Goal: Browse casually

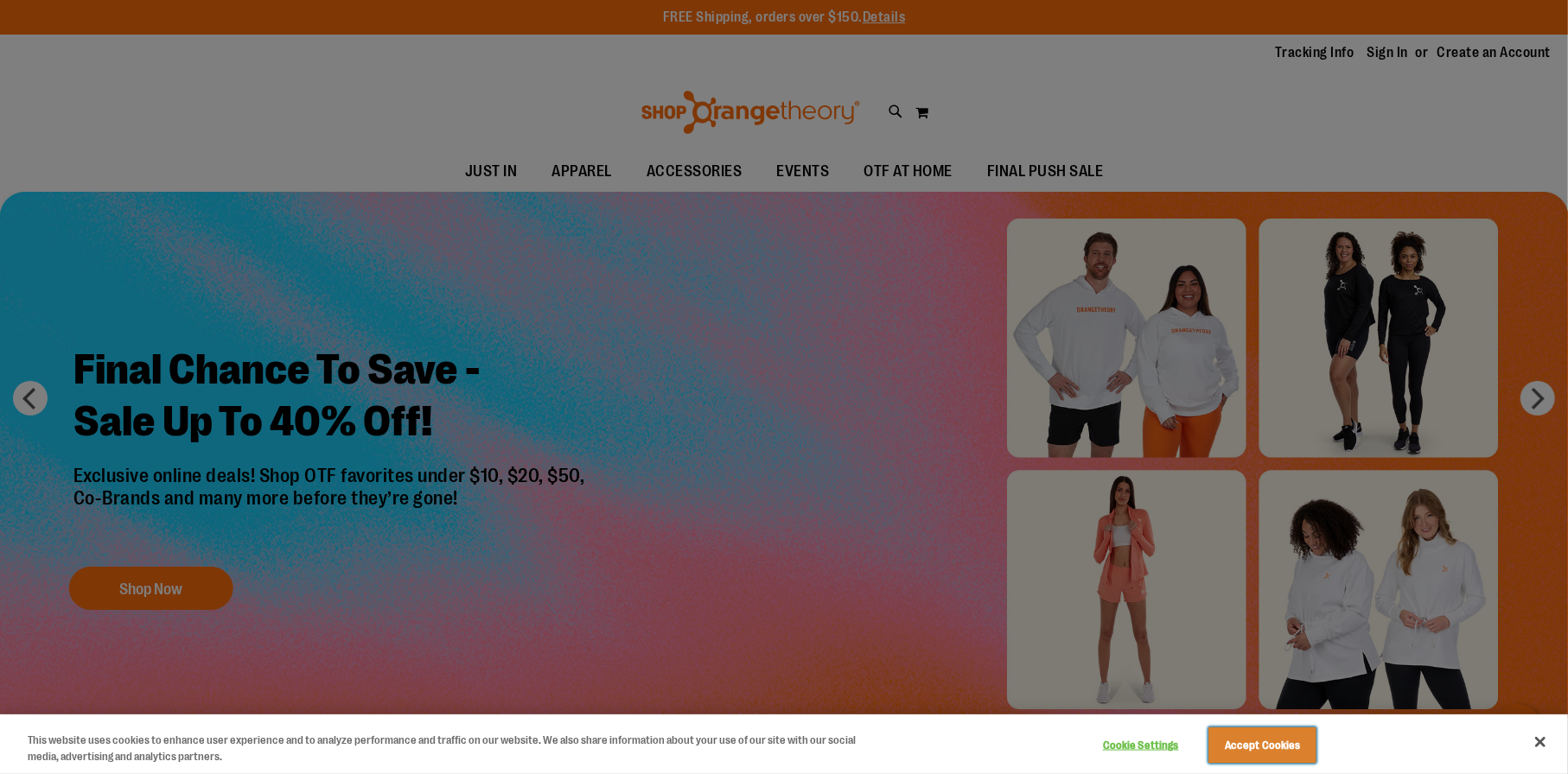
click at [1265, 737] on button "Accept Cookies" at bounding box center [1263, 746] width 108 height 36
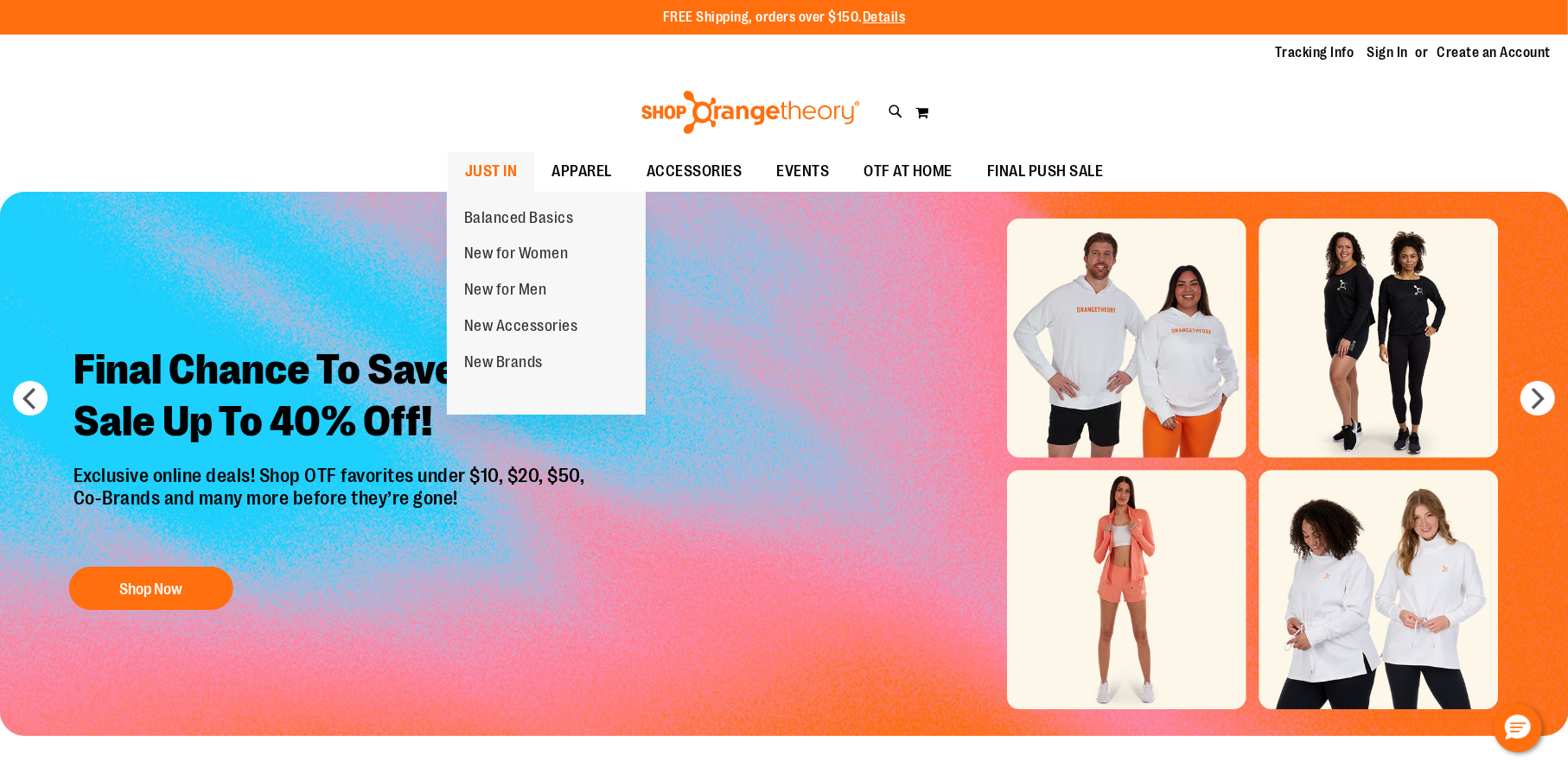
click at [493, 167] on span "JUST IN" at bounding box center [491, 171] width 52 height 39
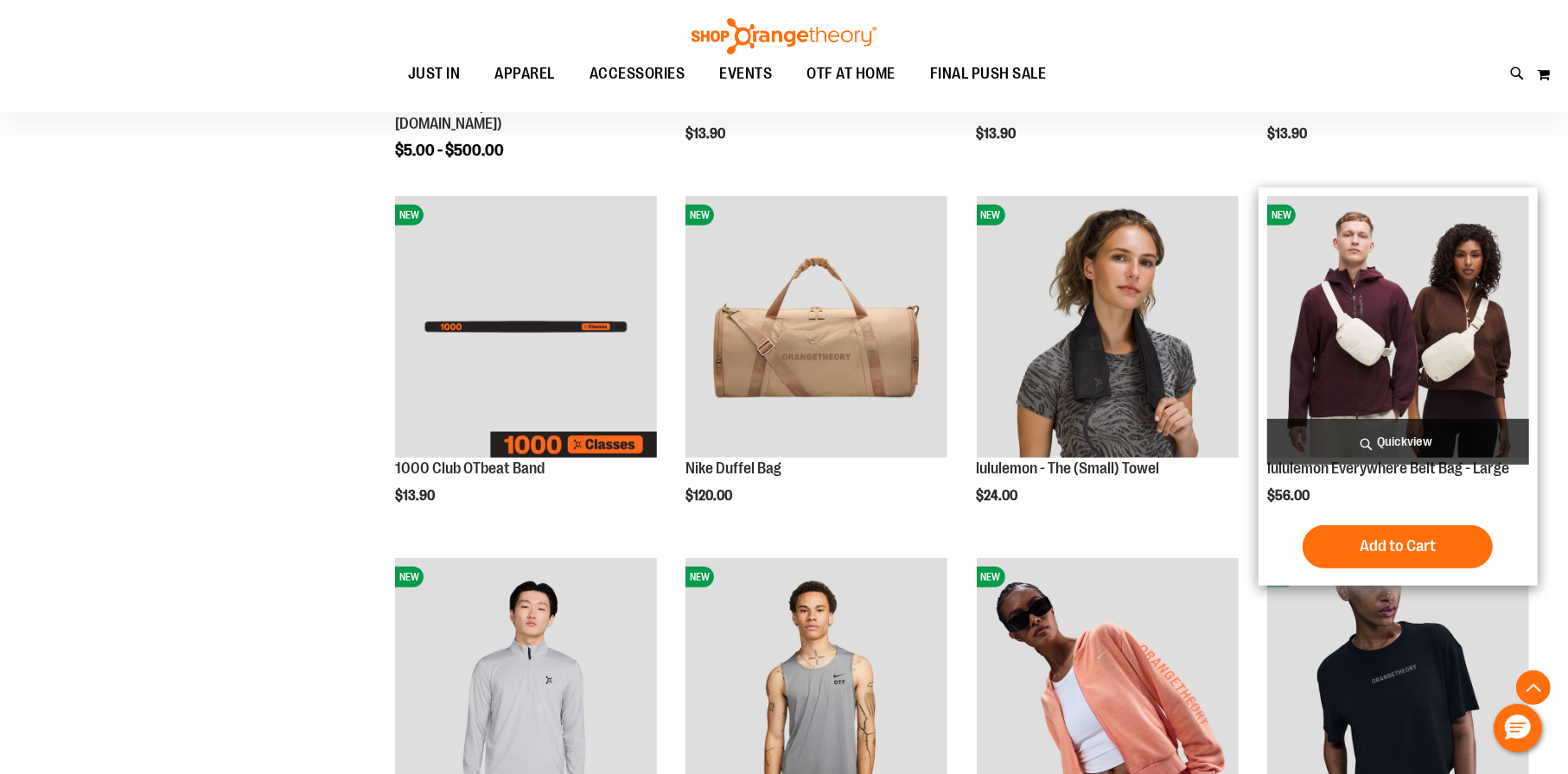
scroll to position [518, 0]
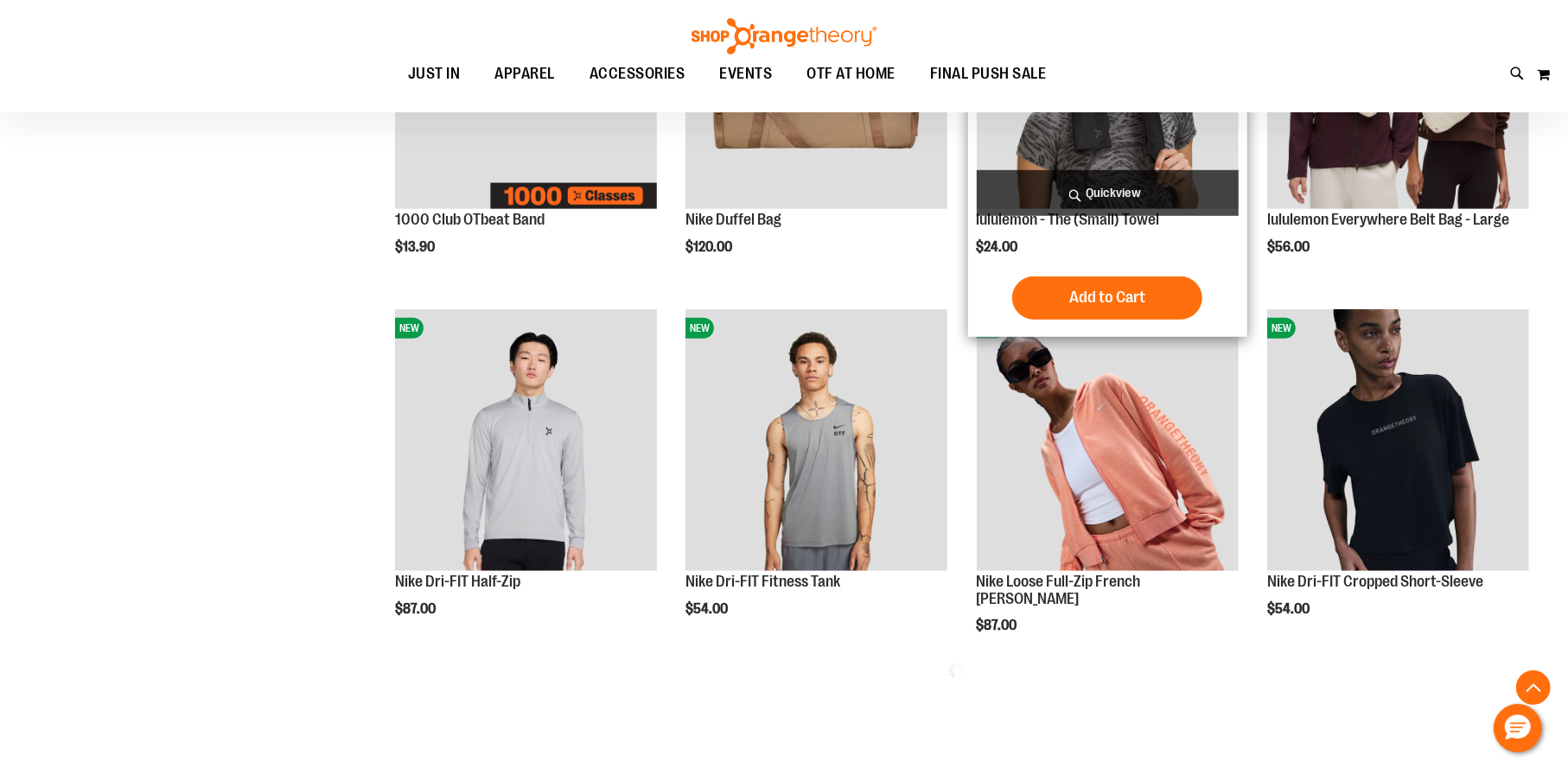
scroll to position [777, 0]
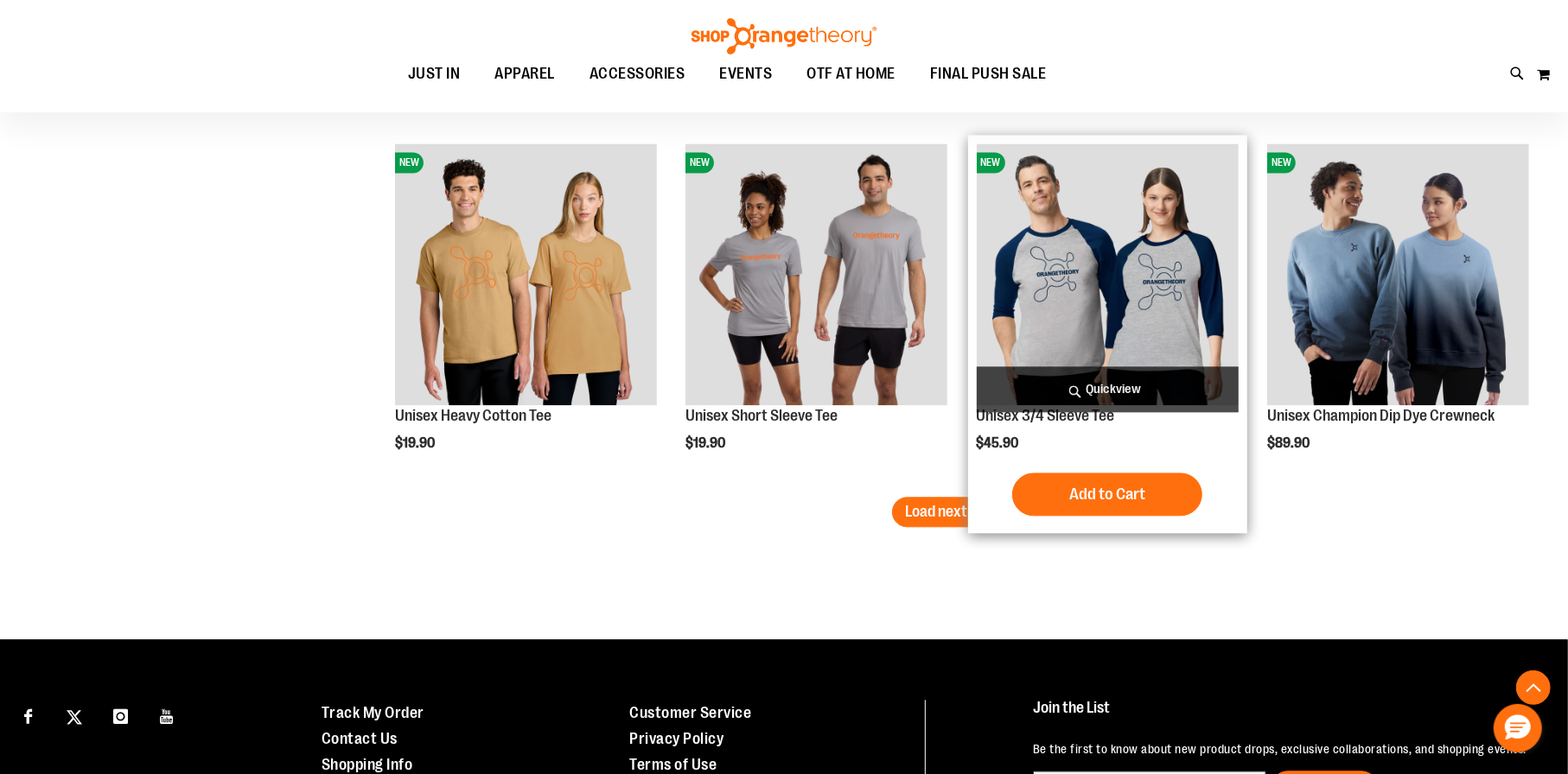
scroll to position [3110, 0]
